Goal: Transaction & Acquisition: Purchase product/service

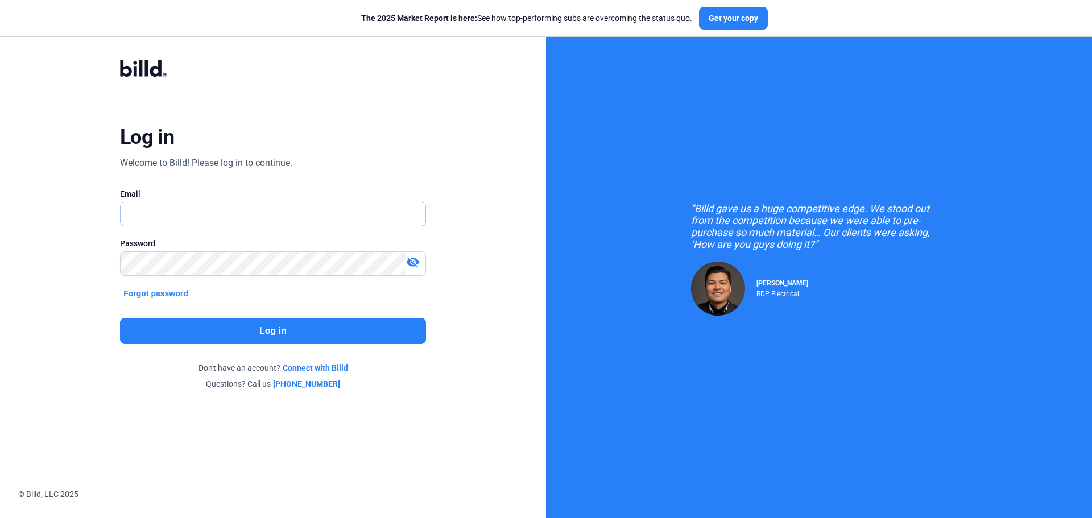
click at [340, 205] on input "text" at bounding box center [273, 214] width 305 height 23
type input "[EMAIL_ADDRESS][DOMAIN_NAME]"
click at [345, 323] on button "Log in" at bounding box center [273, 331] width 306 height 26
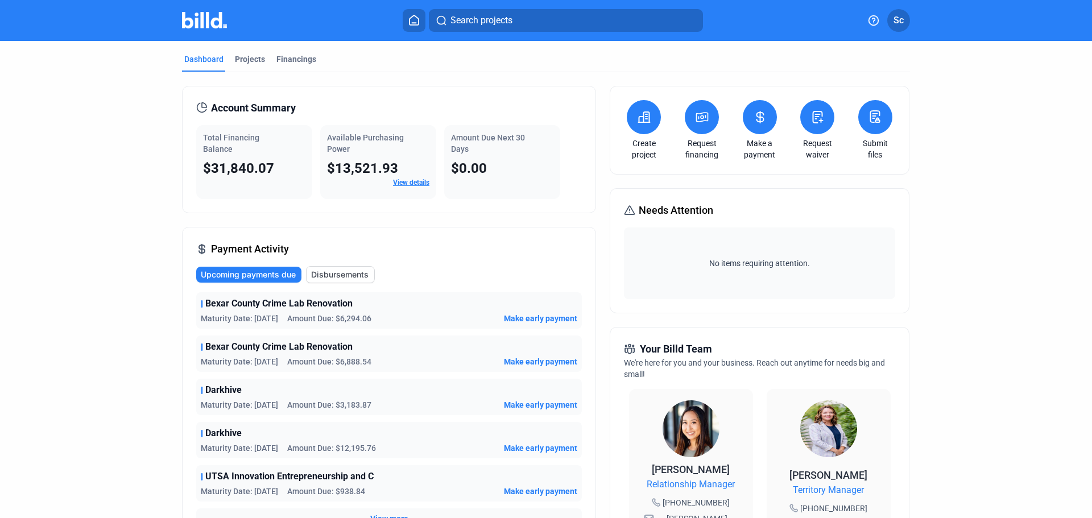
click at [311, 60] on div "Financings" at bounding box center [296, 58] width 40 height 11
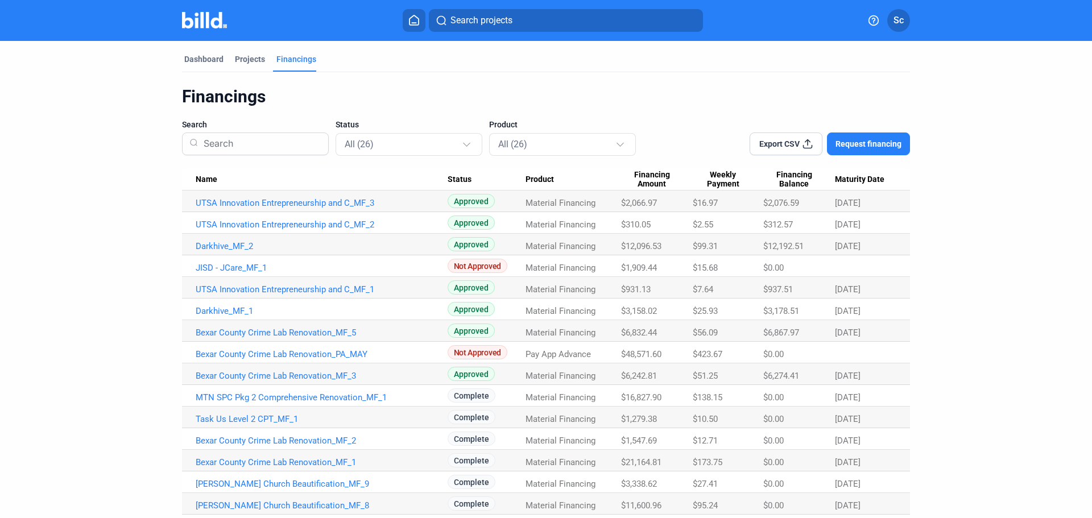
click at [261, 153] on input at bounding box center [260, 144] width 122 height 30
click at [841, 139] on span "Request financing" at bounding box center [869, 143] width 66 height 11
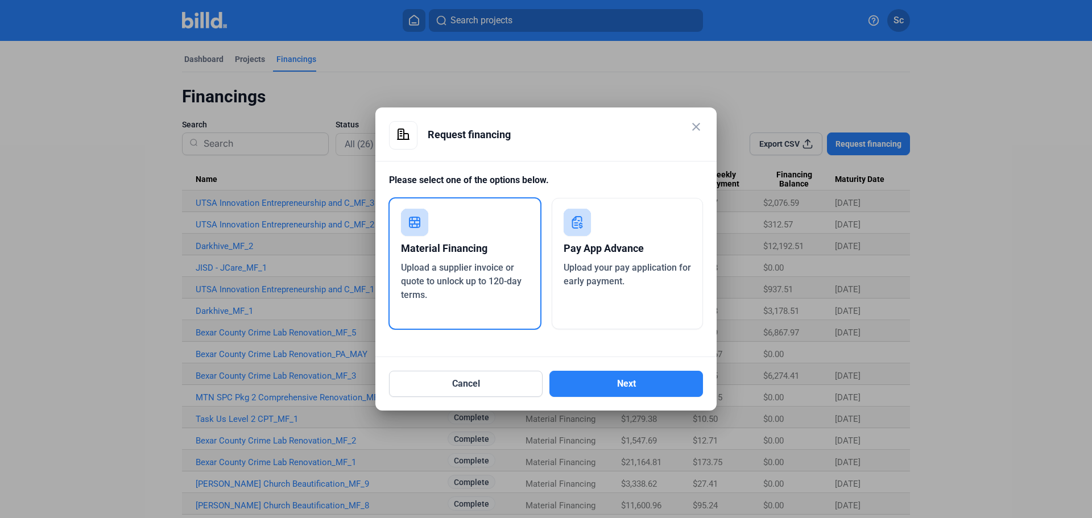
click at [620, 389] on button "Next" at bounding box center [627, 384] width 154 height 26
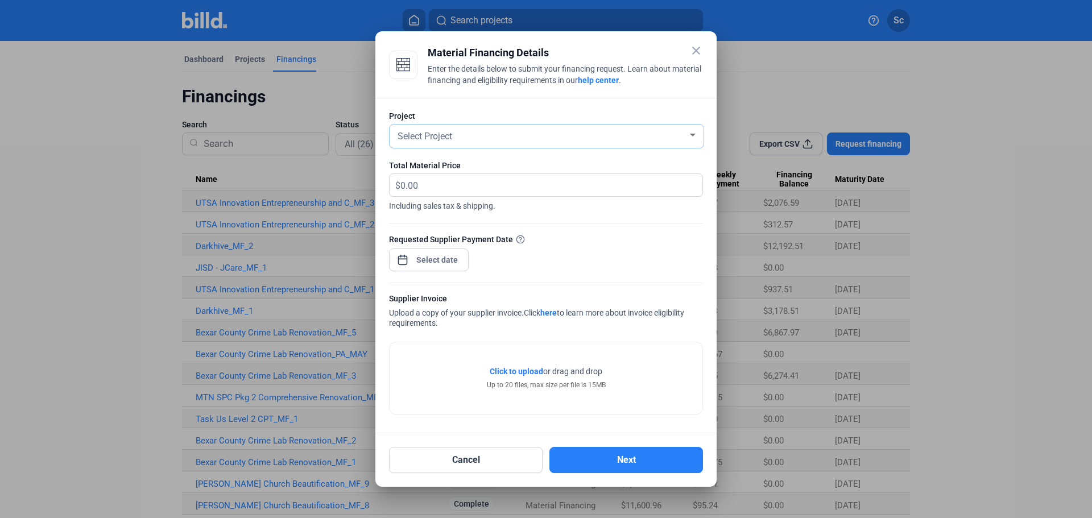
click at [463, 140] on div "Select Project" at bounding box center [541, 135] width 292 height 16
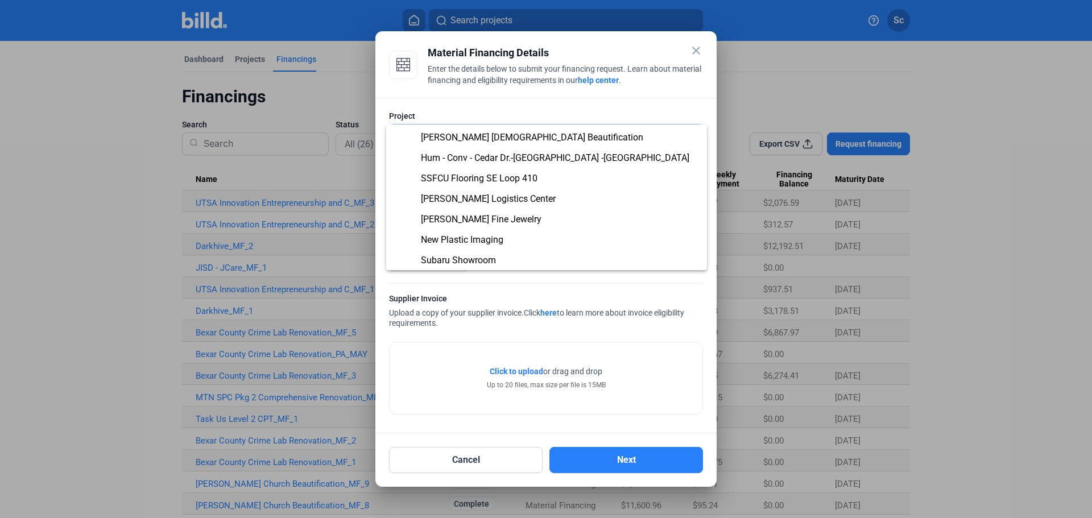
scroll to position [243, 0]
click at [571, 284] on div at bounding box center [546, 259] width 1092 height 518
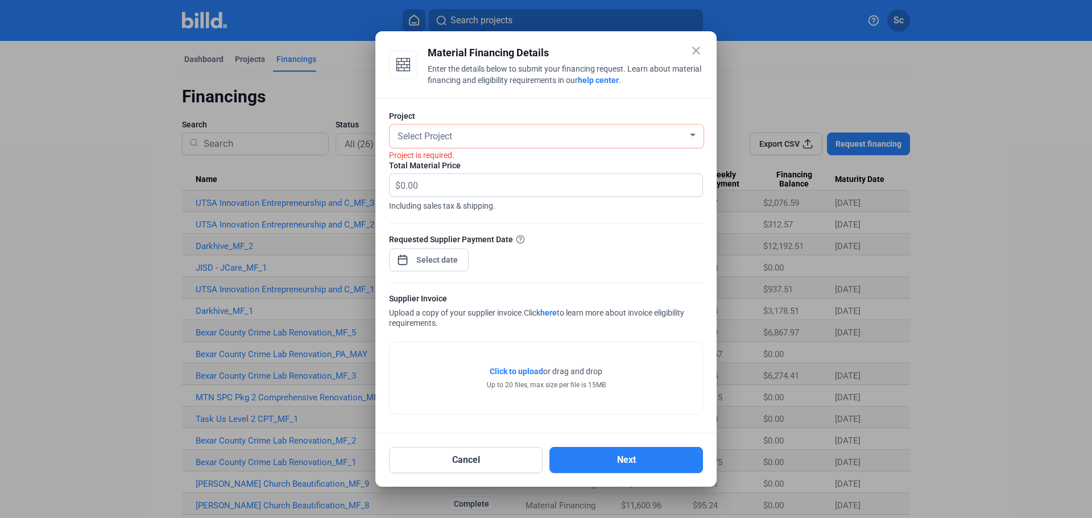
click at [693, 48] on mat-icon "close" at bounding box center [696, 51] width 14 height 14
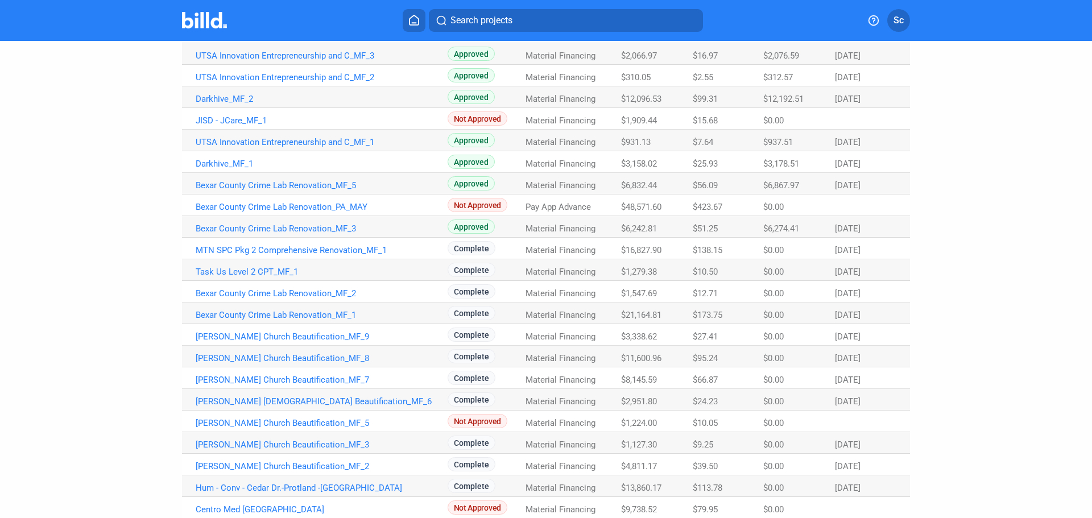
scroll to position [0, 0]
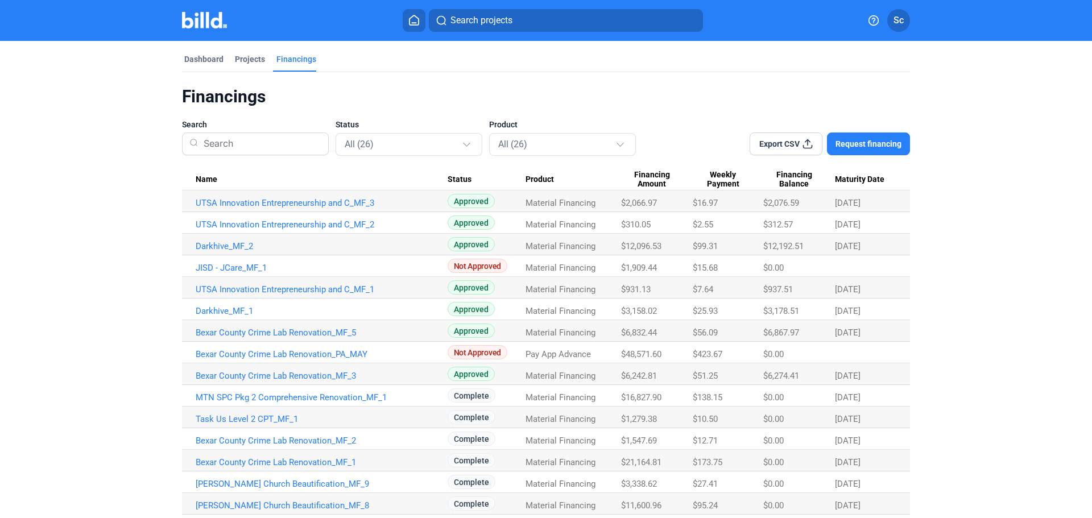
click at [246, 60] on div "Projects" at bounding box center [250, 58] width 30 height 11
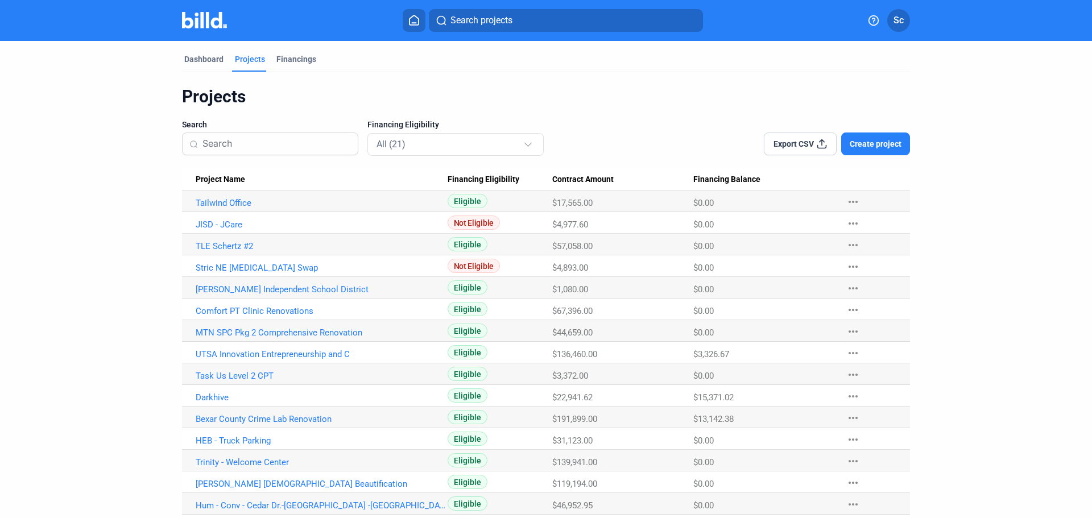
click at [872, 149] on span "Create project" at bounding box center [876, 143] width 52 height 11
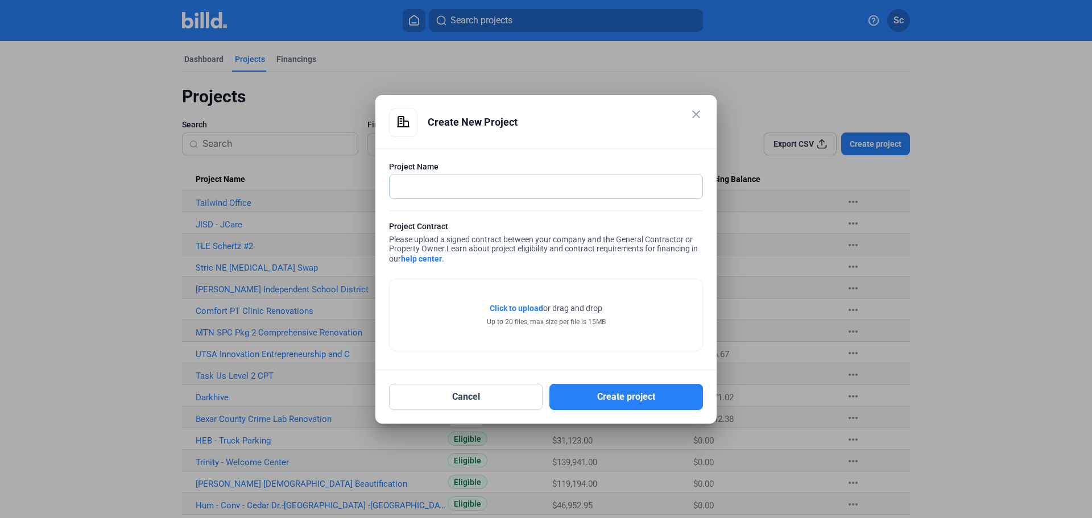
click at [542, 188] on input "text" at bounding box center [546, 186] width 313 height 23
type input "The Bank & Trust - [GEOGRAPHIC_DATA]"
click at [533, 310] on span "Click to upload" at bounding box center [516, 308] width 53 height 9
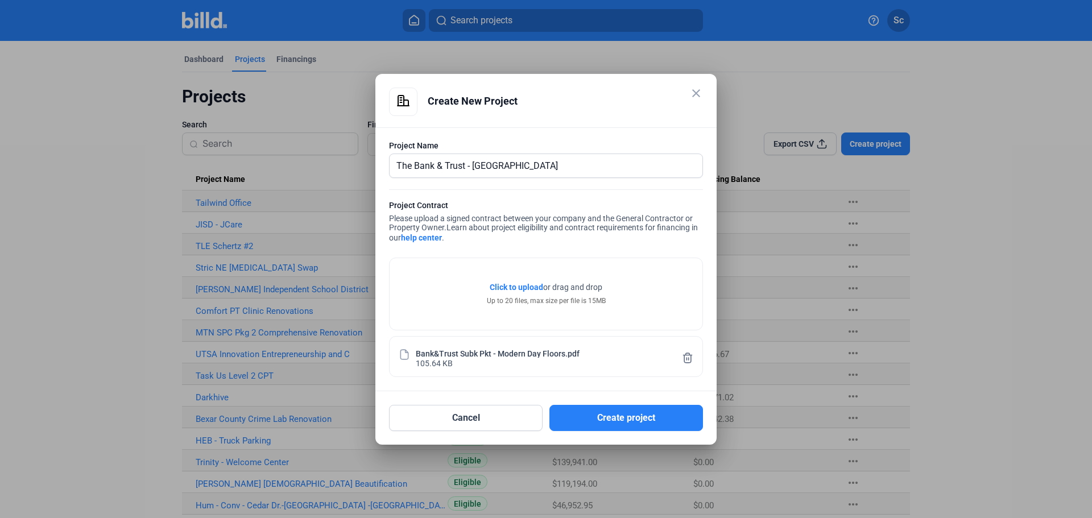
click at [629, 419] on button "Create project" at bounding box center [627, 418] width 154 height 26
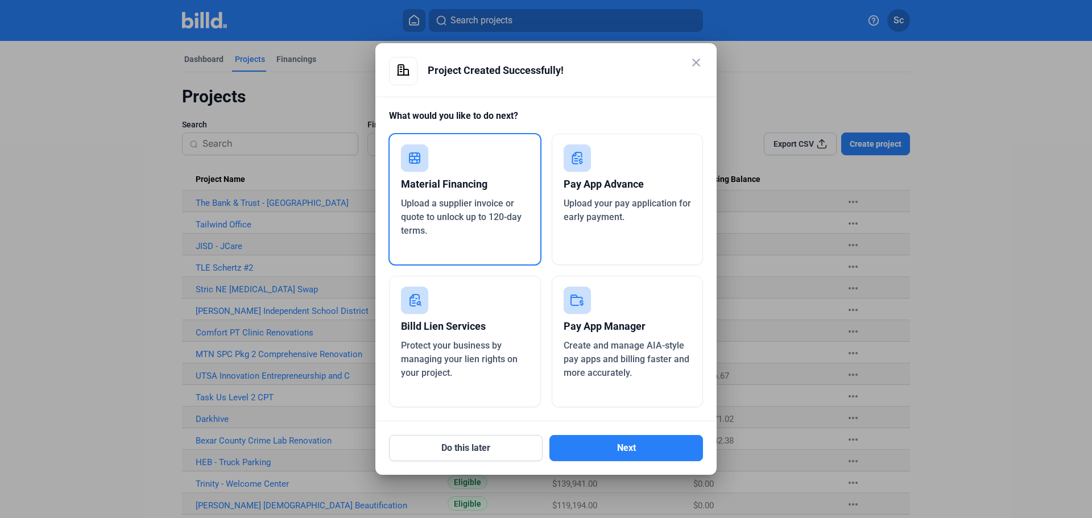
click at [453, 175] on div "Material Financing" at bounding box center [465, 184] width 128 height 25
click at [595, 456] on button "Next" at bounding box center [627, 448] width 154 height 26
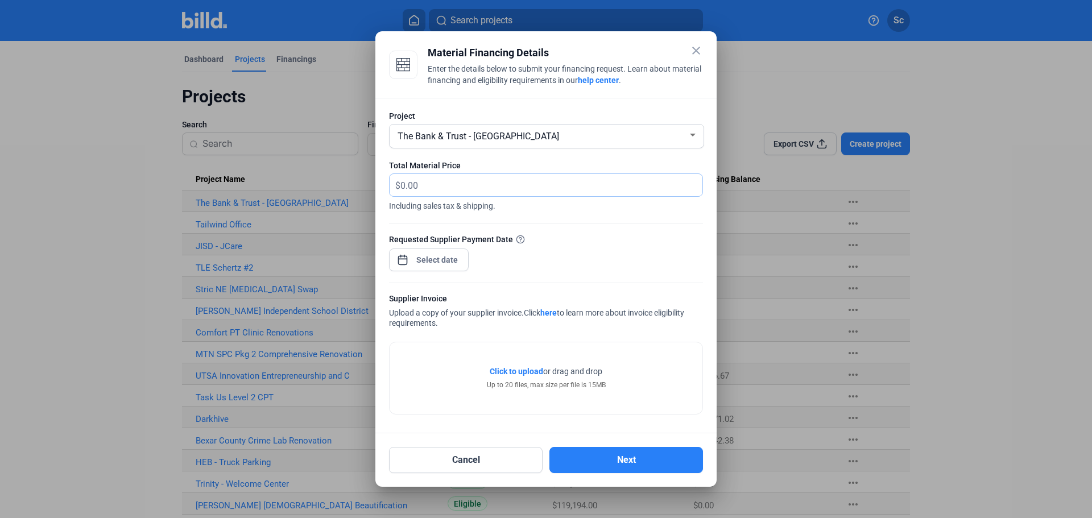
click at [455, 187] on input "text" at bounding box center [545, 185] width 289 height 22
type input "5,433.13"
click at [430, 262] on div "close Material Financing Details Enter the details below to submit your financi…" at bounding box center [546, 259] width 1092 height 518
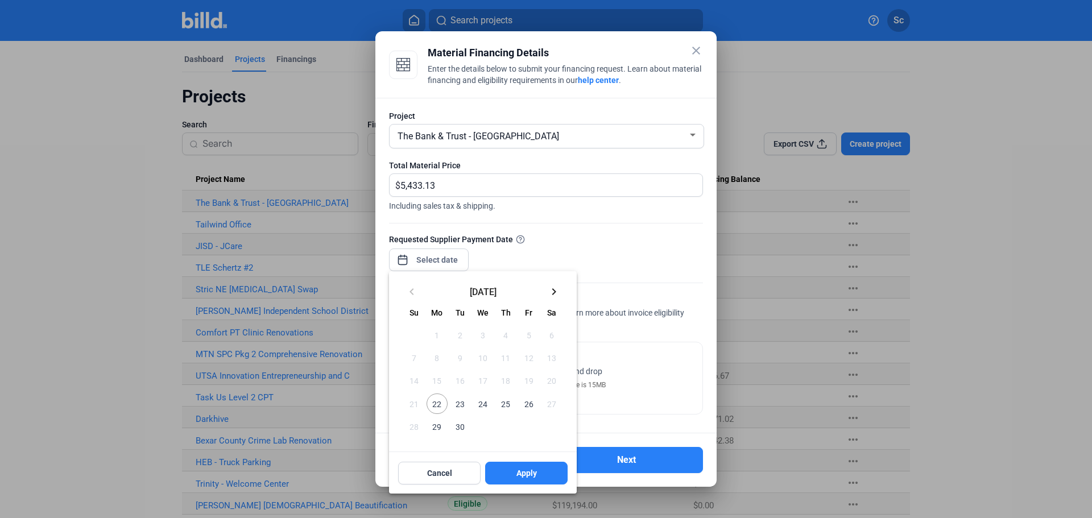
click at [440, 404] on span "22" at bounding box center [437, 404] width 20 height 20
click at [519, 486] on div "Cancel Apply" at bounding box center [483, 473] width 188 height 41
click at [521, 480] on button "Apply" at bounding box center [526, 473] width 82 height 23
type input "[DATE]"
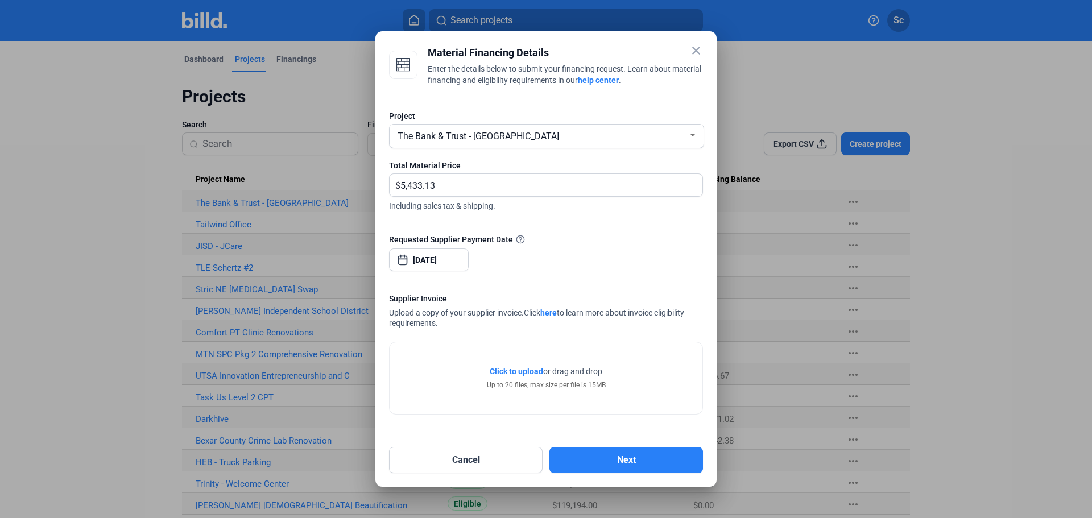
click at [529, 368] on span "Click to upload" at bounding box center [516, 371] width 53 height 9
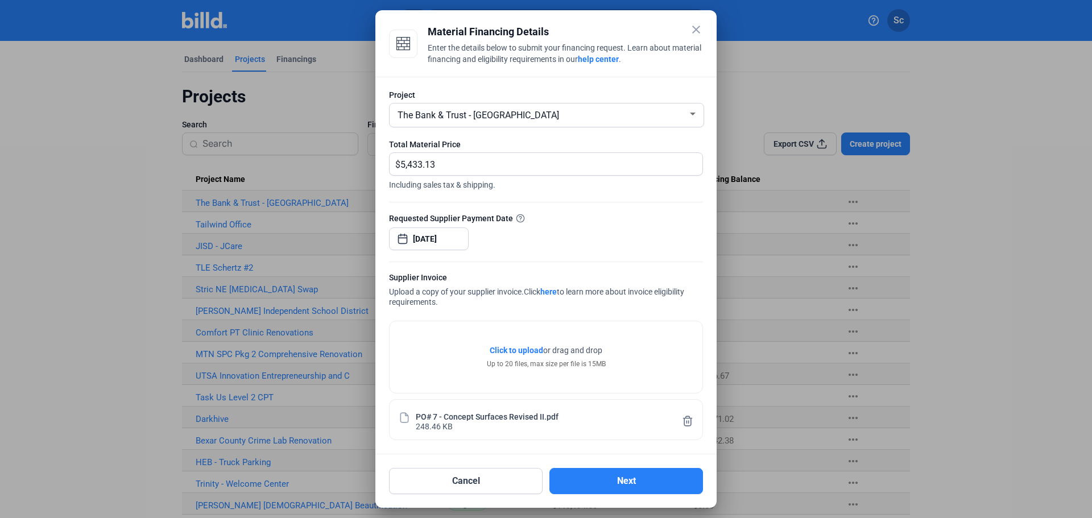
click at [621, 487] on button "Next" at bounding box center [627, 481] width 154 height 26
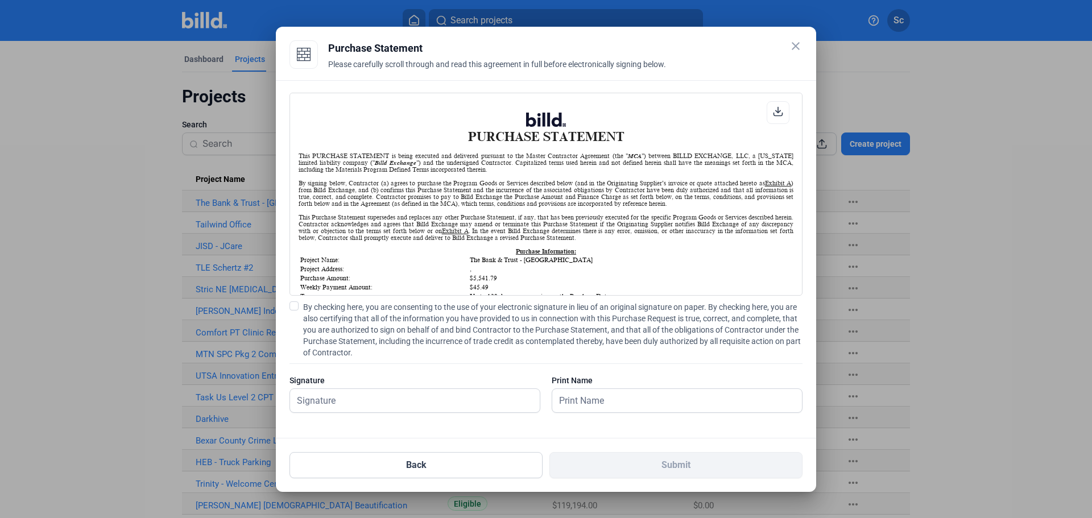
scroll to position [1, 0]
click at [409, 398] on input "text" at bounding box center [408, 400] width 237 height 23
type input "[PERSON_NAME]"
click at [297, 306] on span at bounding box center [294, 306] width 9 height 9
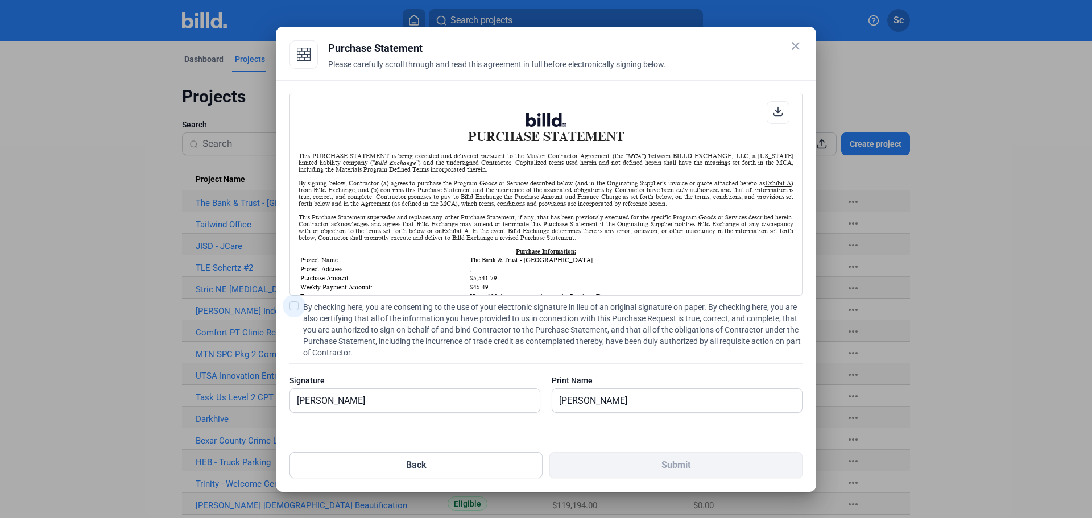
click at [0, 0] on input "By checking here, you are consenting to the use of your electronic signature in…" at bounding box center [0, 0] width 0 height 0
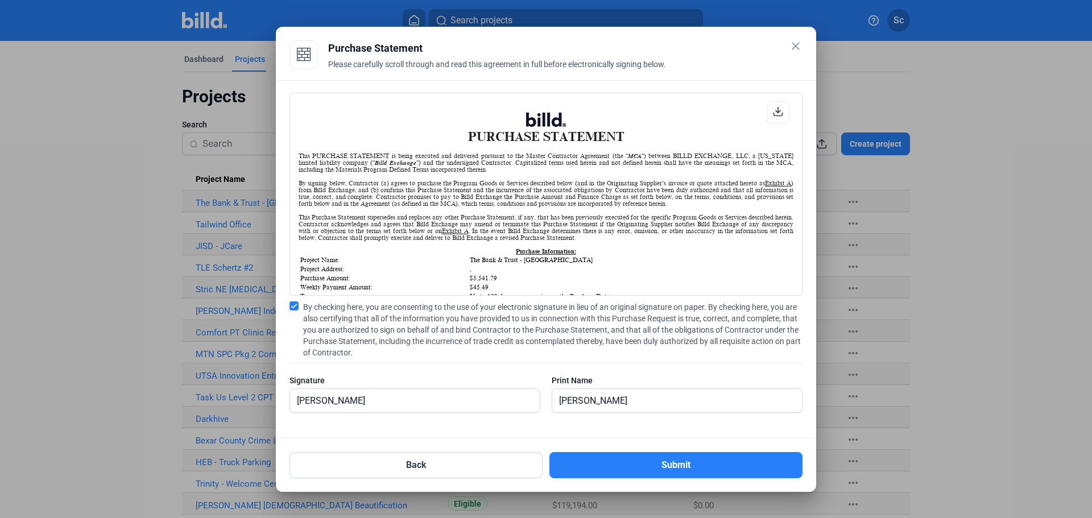
click at [700, 470] on button "Submit" at bounding box center [676, 465] width 253 height 26
